Goal: Task Accomplishment & Management: Complete application form

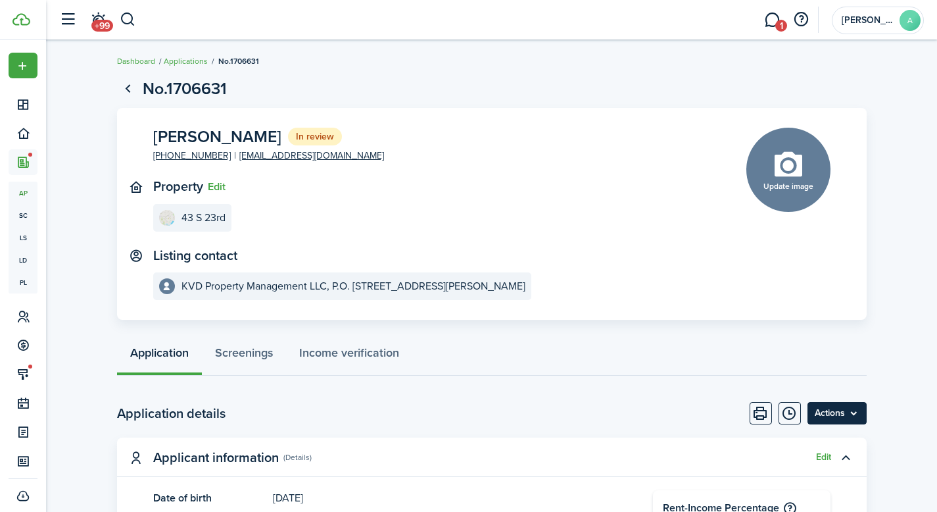
click at [840, 415] on menu-btn "Actions" at bounding box center [837, 413] width 59 height 22
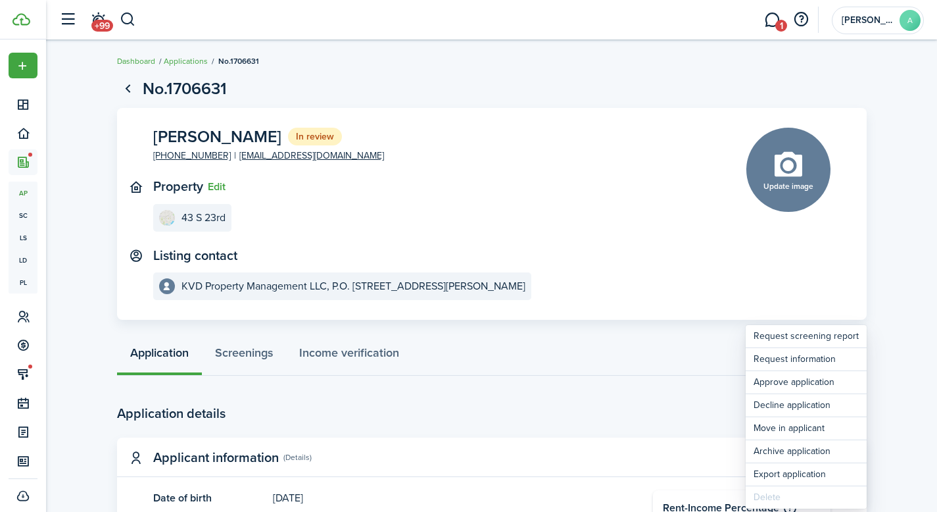
click at [840, 415] on button "Decline application" at bounding box center [806, 405] width 121 height 22
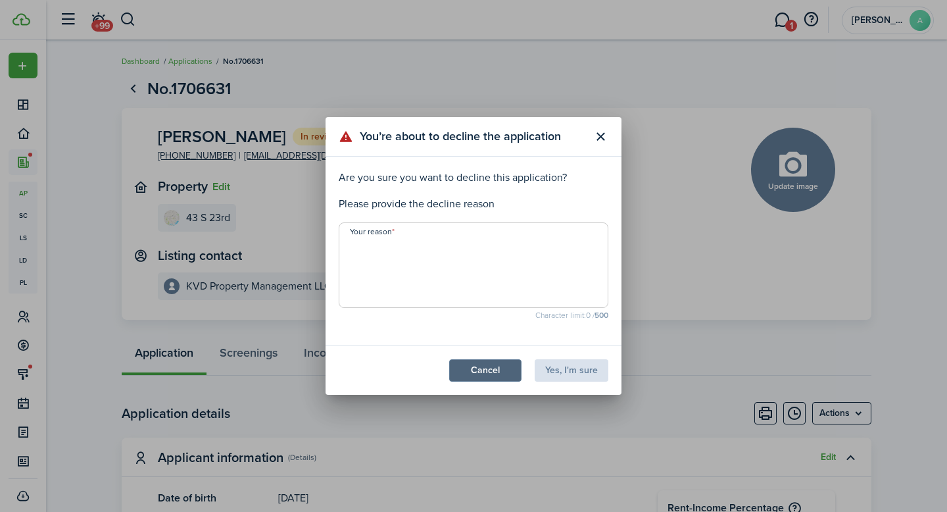
click at [483, 376] on button "Cancel" at bounding box center [485, 370] width 72 height 22
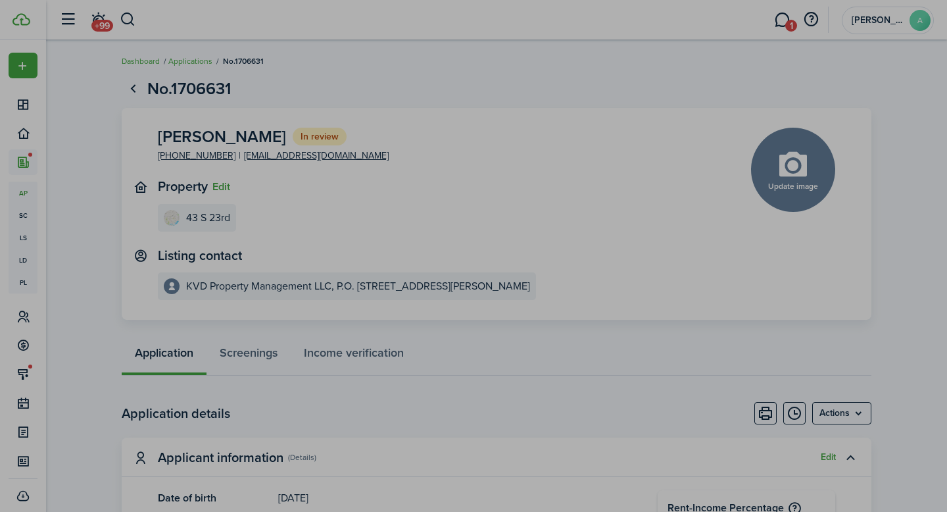
click at [483, 215] on button "Cancel" at bounding box center [485, 204] width 72 height 22
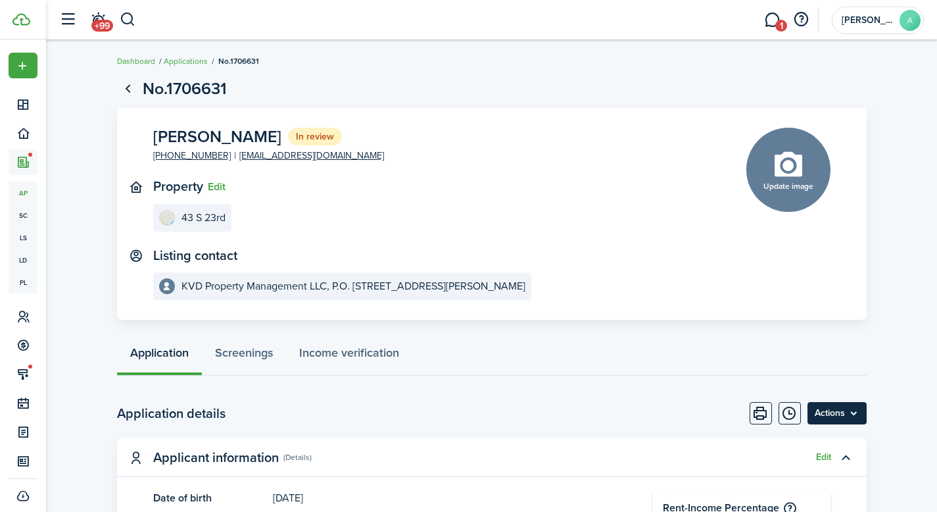
click at [850, 412] on menu-btn "Actions" at bounding box center [837, 413] width 59 height 22
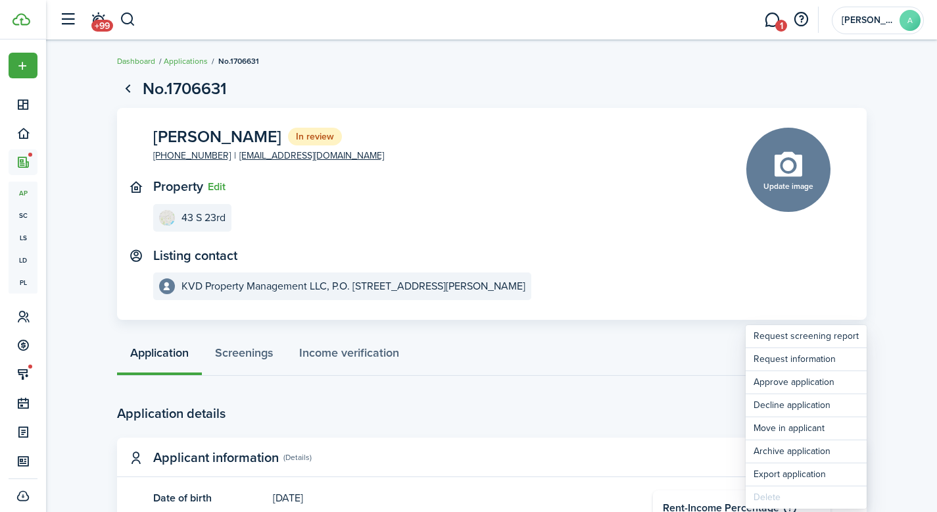
click at [850, 412] on button "Decline application" at bounding box center [806, 405] width 121 height 22
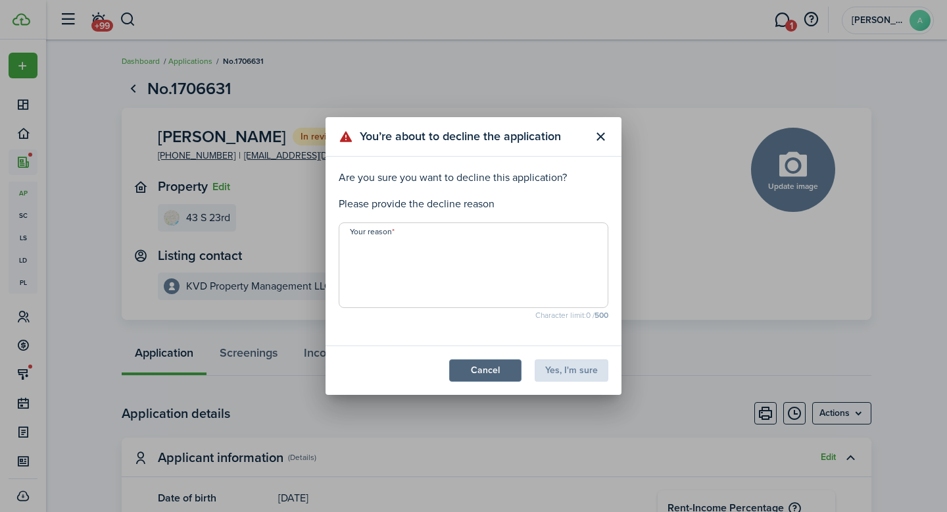
click at [511, 371] on button "Cancel" at bounding box center [485, 370] width 72 height 22
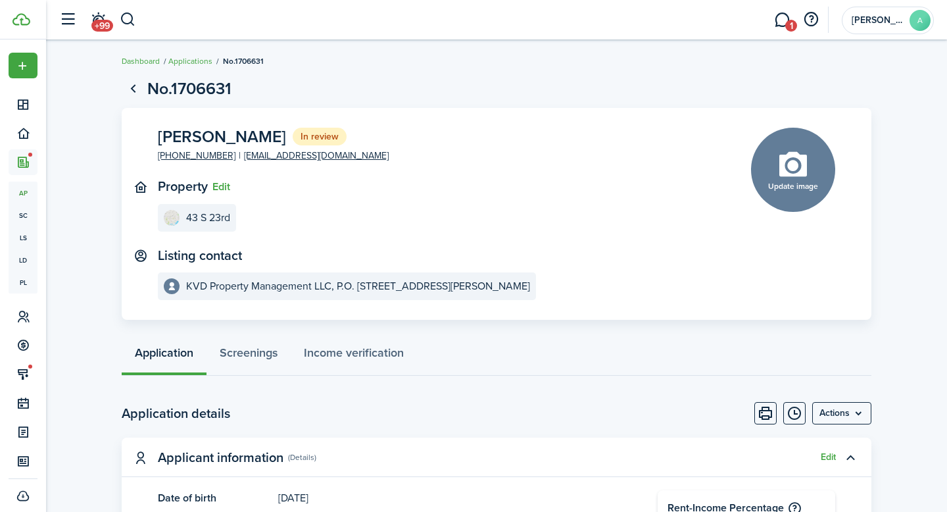
click at [511, 215] on button "Cancel" at bounding box center [485, 204] width 72 height 22
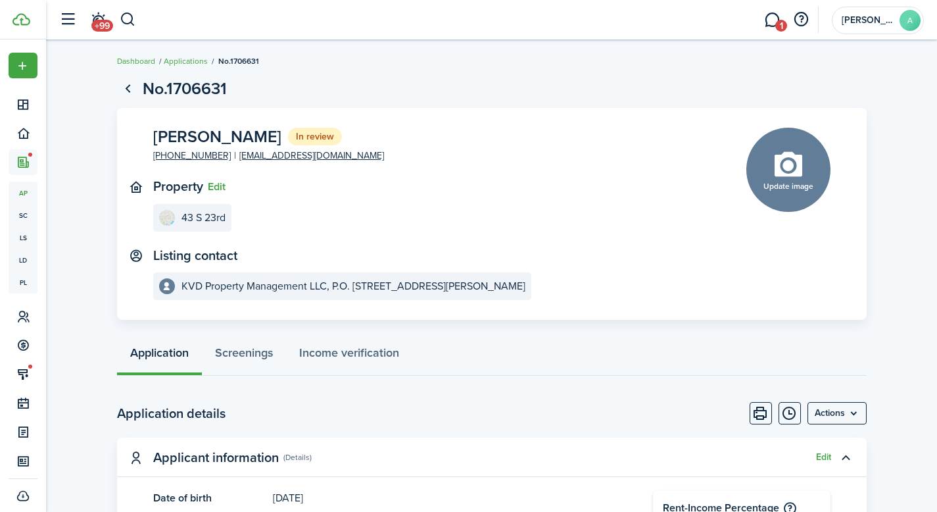
click at [855, 406] on menu-btn "Actions" at bounding box center [837, 413] width 59 height 22
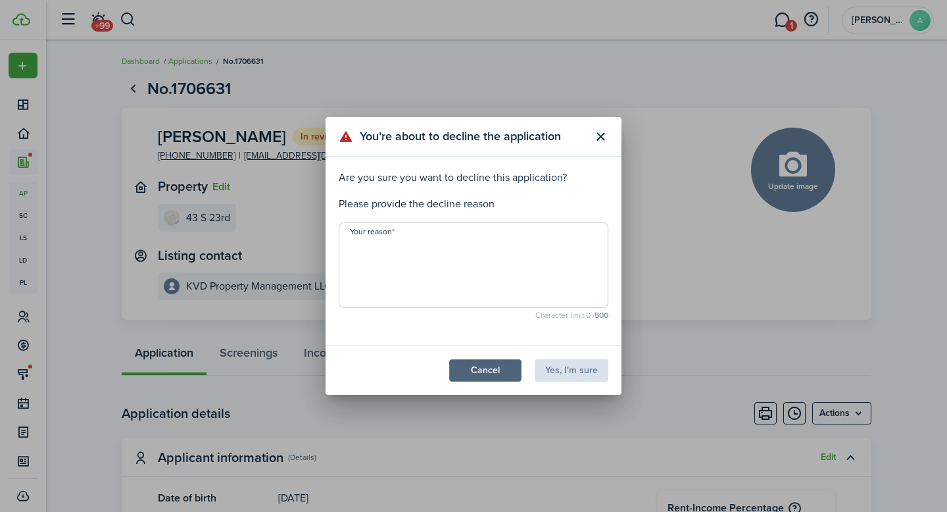
click at [491, 363] on button "Cancel" at bounding box center [485, 370] width 72 height 22
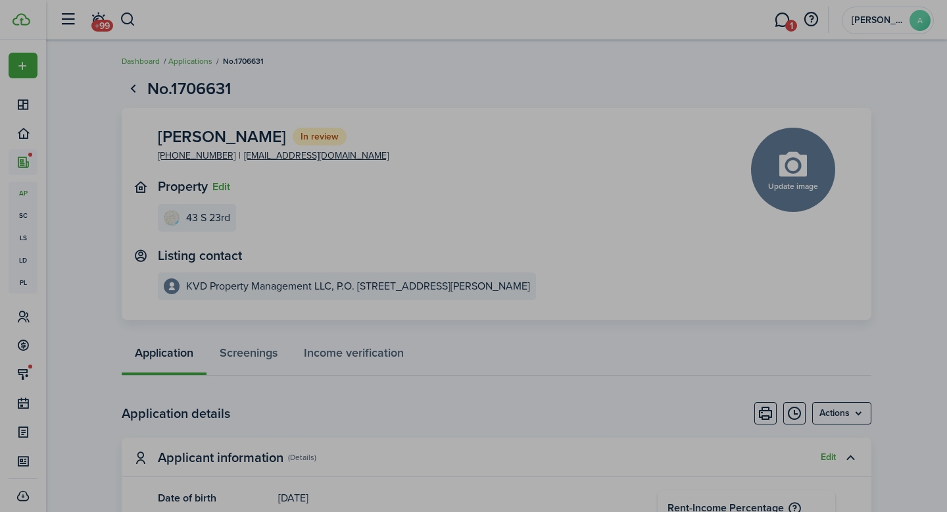
click at [491, 215] on button "Cancel" at bounding box center [485, 204] width 72 height 22
